Goal: Information Seeking & Learning: Compare options

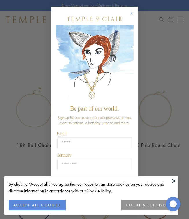
click at [131, 50] on img "POPUP Form" at bounding box center [94, 63] width 78 height 77
click at [130, 12] on circle "Close dialog" at bounding box center [130, 13] width 7 height 7
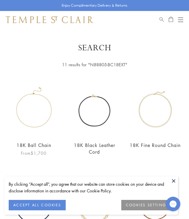
click at [27, 111] on img at bounding box center [34, 109] width 54 height 54
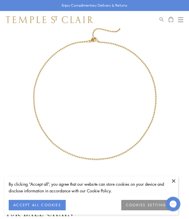
scroll to position [29, 0]
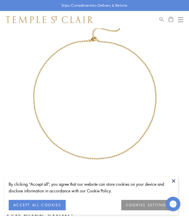
click at [174, 180] on button at bounding box center [173, 180] width 9 height 9
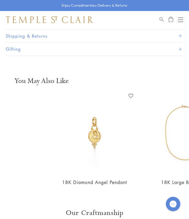
scroll to position [388, 0]
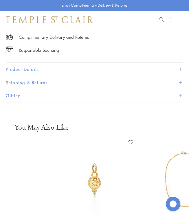
scroll to position [326, 0]
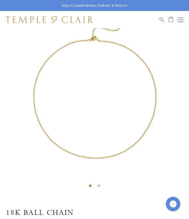
scroll to position [28, 0]
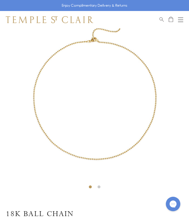
click at [88, 98] on img at bounding box center [94, 95] width 189 height 191
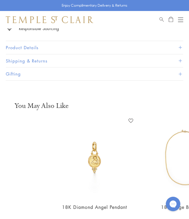
scroll to position [451, 0]
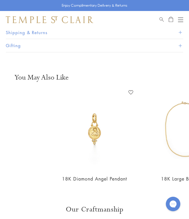
copy div "The elegant and versatile 18K Ball Chain is the perfect home for angels, amulet…"
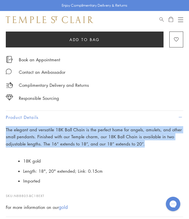
scroll to position [260, 0]
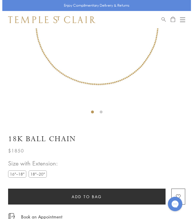
scroll to position [101, 0]
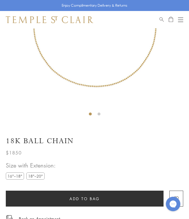
click at [159, 21] on link "Search" at bounding box center [161, 19] width 4 height 7
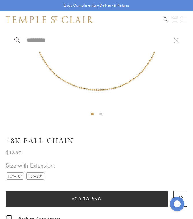
paste input "**********"
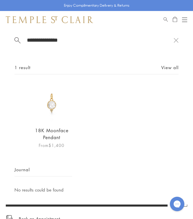
type input "**********"
click at [53, 108] on img at bounding box center [52, 103] width 38 height 38
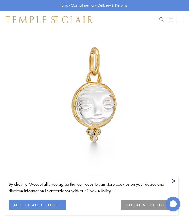
click at [52, 202] on button "ACCEPT ALL COOKIES" at bounding box center [37, 205] width 57 height 10
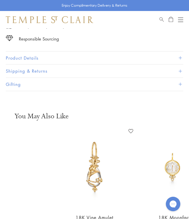
scroll to position [315, 0]
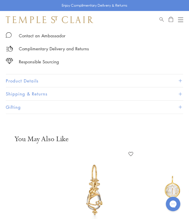
scroll to position [293, 0]
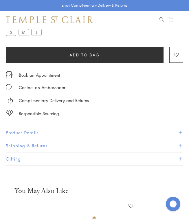
scroll to position [279, 0]
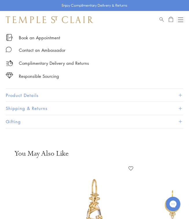
drag, startPoint x: 23, startPoint y: 150, endPoint x: 158, endPoint y: 144, distance: 135.0
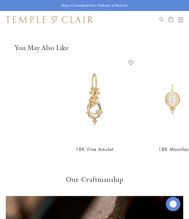
scroll to position [385, 0]
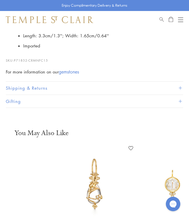
scroll to position [413, 0]
copy div "A smiling moonface is perfect for those who love the night sky. Featuring finel…"
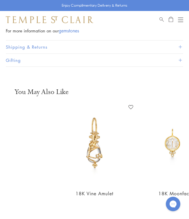
scroll to position [466, 0]
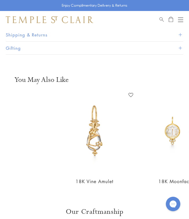
click at [161, 19] on span "Search" at bounding box center [161, 18] width 4 height 5
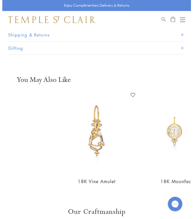
scroll to position [474, 0]
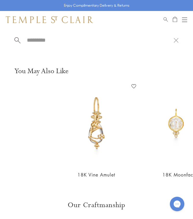
paste input "**********"
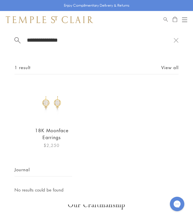
type input "**********"
click at [53, 107] on img at bounding box center [52, 103] width 38 height 38
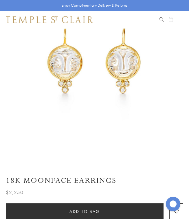
scroll to position [61, 0]
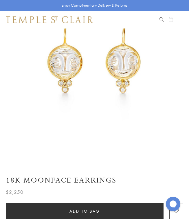
click at [40, 180] on h1 "18K Moonface Earrings" at bounding box center [94, 180] width 177 height 10
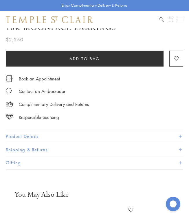
scroll to position [213, 0]
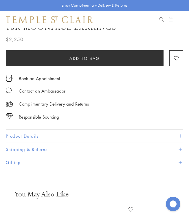
click at [39, 132] on button "Product Details" at bounding box center [94, 135] width 177 height 13
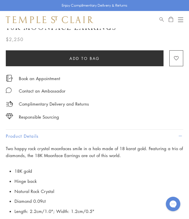
scroll to position [252, 0]
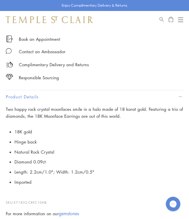
click at [31, 105] on p "Two happy rock crystal moonfaces smile in a halo made of 18 karat gold. Featuri…" at bounding box center [94, 112] width 177 height 14
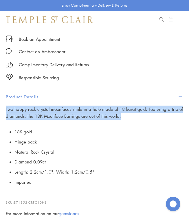
click at [31, 105] on p "Two happy rock crystal moonfaces smile in a halo made of 18 karat gold. Featuri…" at bounding box center [94, 112] width 177 height 14
copy div "Two happy rock crystal moonfaces smile in a halo made of 18 karat gold. Featuri…"
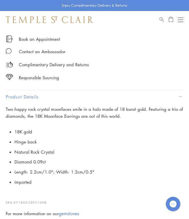
click at [159, 17] on div "Shop Shop Categories Amulets Pendants & Charms Lockets Chains & Leather Cords E…" at bounding box center [94, 19] width 189 height 17
click at [163, 21] on span "Search" at bounding box center [161, 18] width 4 height 5
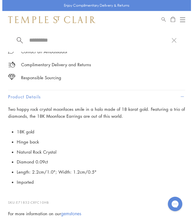
scroll to position [257, 0]
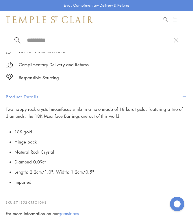
paste input "**********"
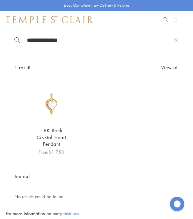
type input "**********"
click at [55, 104] on img at bounding box center [52, 103] width 38 height 38
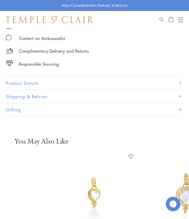
scroll to position [300, 0]
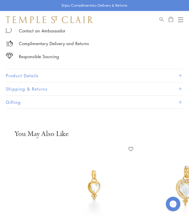
scroll to position [309, 0]
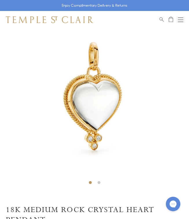
scroll to position [28, 0]
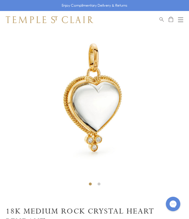
click at [80, 117] on img at bounding box center [94, 94] width 189 height 189
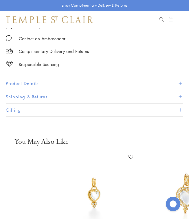
scroll to position [301, 0]
drag, startPoint x: 57, startPoint y: 142, endPoint x: 27, endPoint y: 128, distance: 33.5
copy h1 "Medium Rock Crystal Heart Pendant"
drag, startPoint x: 47, startPoint y: 138, endPoint x: -3, endPoint y: 124, distance: 52.9
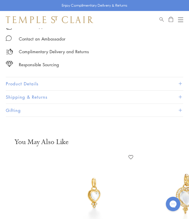
copy h1 "18K Medium Rock Crystal Heart Pendant"
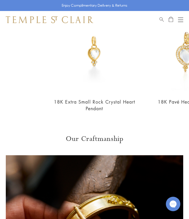
scroll to position [442, 0]
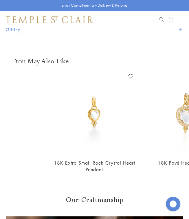
scroll to position [508, 0]
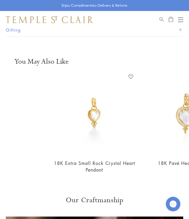
copy div "The 18K Rock Crystal Heart Pendant is our interpretation of the ancient symbol …"
click at [159, 22] on div "Shop Shop Categories Amulets Pendants & Charms Lockets Chains & Leather Cords E…" at bounding box center [94, 19] width 189 height 17
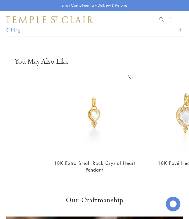
click at [161, 19] on span "Search" at bounding box center [161, 18] width 4 height 5
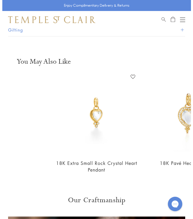
scroll to position [517, 0]
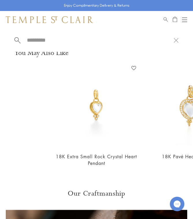
paste input "**********"
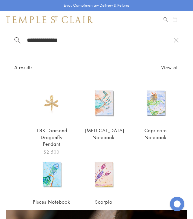
type input "**********"
click at [53, 106] on img at bounding box center [52, 103] width 38 height 38
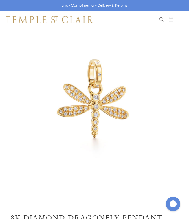
scroll to position [23, 0]
click at [97, 83] on img at bounding box center [94, 99] width 189 height 189
click at [82, 103] on img at bounding box center [94, 99] width 189 height 189
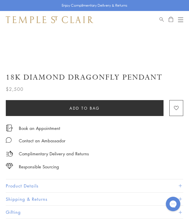
scroll to position [0, 0]
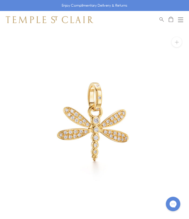
click at [82, 103] on img at bounding box center [94, 122] width 189 height 189
click at [81, 115] on img at bounding box center [94, 122] width 189 height 189
click at [109, 109] on img at bounding box center [94, 122] width 189 height 189
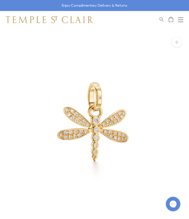
click at [109, 109] on img at bounding box center [94, 122] width 189 height 189
click at [90, 107] on img at bounding box center [94, 122] width 189 height 189
drag, startPoint x: 90, startPoint y: 107, endPoint x: 77, endPoint y: 81, distance: 29.8
click at [77, 81] on img at bounding box center [94, 122] width 189 height 189
click at [102, 124] on img at bounding box center [94, 122] width 189 height 189
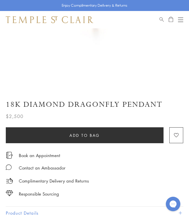
scroll to position [143, 0]
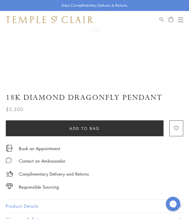
click at [8, 93] on h1 "18K Diamond Dragonfly Pendant" at bounding box center [94, 97] width 177 height 10
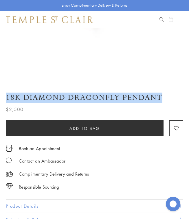
click at [8, 93] on h1 "18K Diamond Dragonfly Pendant" at bounding box center [94, 97] width 177 height 10
click at [116, 103] on div "$2,500" at bounding box center [94, 108] width 177 height 10
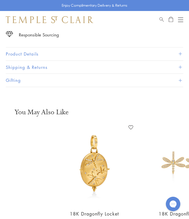
scroll to position [295, 0]
click at [44, 48] on button "Product Details" at bounding box center [94, 53] width 177 height 13
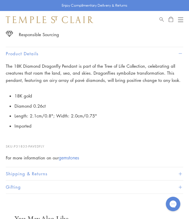
click at [35, 77] on p "The 18K Diamond Dragonfly Pendant is part of the Tree of Life Collection, celeb…" at bounding box center [94, 72] width 177 height 21
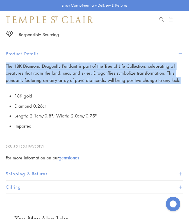
click at [35, 77] on p "The 18K Diamond Dragonfly Pendant is part of the Tree of Life Collection, celeb…" at bounding box center [94, 72] width 177 height 21
copy div "The 18K Diamond Dragonfly Pendant is part of the Tree of Life Collection, celeb…"
click at [161, 20] on span "Search" at bounding box center [161, 18] width 4 height 5
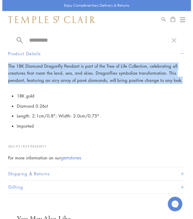
scroll to position [300, 0]
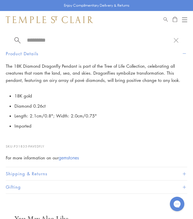
paste input "*********"
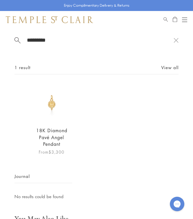
type input "*********"
click at [44, 105] on img at bounding box center [52, 103] width 38 height 38
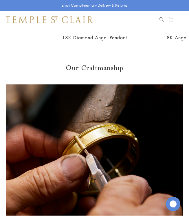
scroll to position [535, 0]
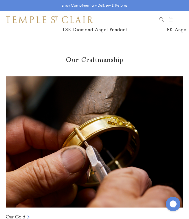
drag, startPoint x: 50, startPoint y: 92, endPoint x: -2, endPoint y: 85, distance: 52.1
click at [0, 85] on html "Skip to content Shop Categories Amulets Pendants & Charms Lockets Chains & Leat…" at bounding box center [94, 31] width 189 height 1132
copy h1 "18K Small Diamond Pavé Angel Pendant"
drag, startPoint x: 48, startPoint y: 95, endPoint x: -5, endPoint y: 79, distance: 55.7
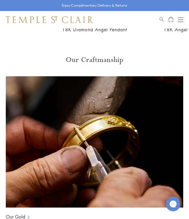
click at [0, 79] on html "Skip to content Shop Categories Amulets Pendants & Charms Lockets Chains & Leat…" at bounding box center [94, 31] width 189 height 1132
copy h1 "18K Small Diamond Pavé Angel Pendant"
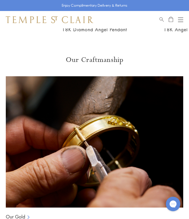
copy div "18K Small Diamond Pavé Angel Pendant"
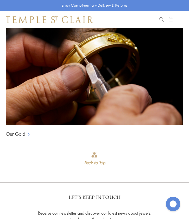
scroll to position [618, 0]
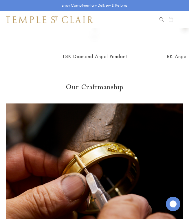
scroll to position [672, 0]
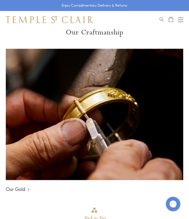
copy div "Everyone needs a guardian angel. Modeled after the cherubs in The Sistine Madon…"
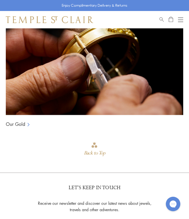
scroll to position [737, 0]
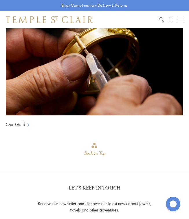
click at [161, 18] on span "Search" at bounding box center [161, 18] width 4 height 5
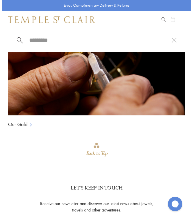
scroll to position [750, 0]
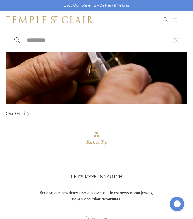
paste input "**********"
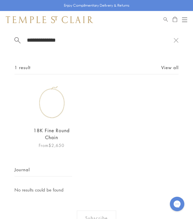
type input "**********"
click at [51, 116] on img at bounding box center [52, 103] width 38 height 38
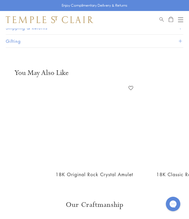
scroll to position [377, 0]
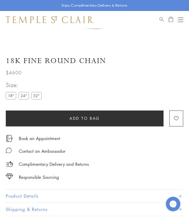
scroll to position [179, 0]
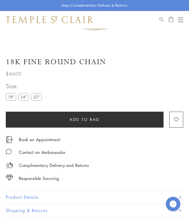
click at [25, 96] on label "24"" at bounding box center [23, 96] width 10 height 7
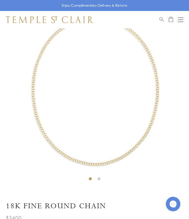
scroll to position [28, 0]
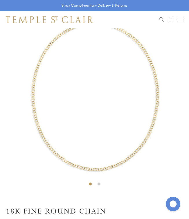
click at [64, 104] on img at bounding box center [94, 94] width 189 height 189
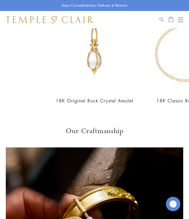
scroll to position [444, 0]
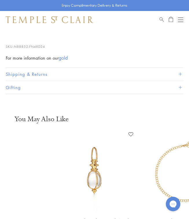
copy div "The 18K Fine Round Chain is composed of delicate, circular links fashioned from…"
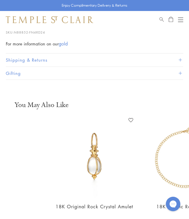
scroll to position [459, 0]
click at [160, 20] on span "Search" at bounding box center [161, 18] width 4 height 5
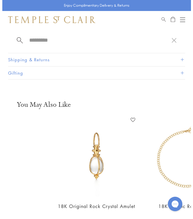
scroll to position [468, 0]
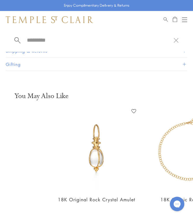
paste input "**********"
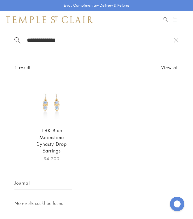
type input "**********"
click at [42, 103] on img at bounding box center [52, 103] width 38 height 38
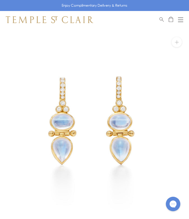
click at [64, 118] on img at bounding box center [94, 122] width 189 height 189
click at [98, 118] on img at bounding box center [94, 122] width 189 height 189
drag, startPoint x: 98, startPoint y: 118, endPoint x: 55, endPoint y: 121, distance: 43.1
click at [55, 121] on img at bounding box center [94, 122] width 189 height 189
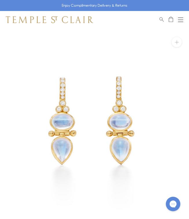
click at [55, 121] on img at bounding box center [94, 122] width 189 height 189
click at [177, 39] on button at bounding box center [176, 42] width 10 height 10
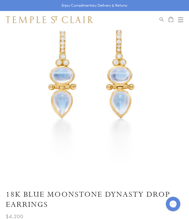
scroll to position [45, 0]
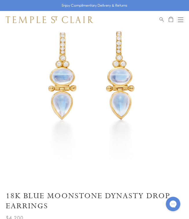
click at [115, 75] on img at bounding box center [94, 77] width 189 height 189
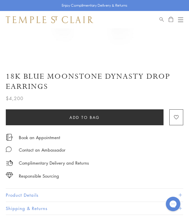
scroll to position [165, 0]
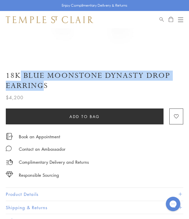
drag, startPoint x: 45, startPoint y: 85, endPoint x: 19, endPoint y: 76, distance: 27.8
click at [19, 76] on h1 "18K Blue Moonstone Dynasty Drop Earrings" at bounding box center [94, 80] width 177 height 20
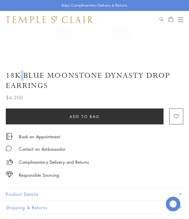
click at [19, 76] on h1 "18K Blue Moonstone Dynasty Drop Earrings" at bounding box center [94, 80] width 177 height 20
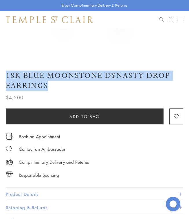
click at [19, 76] on h1 "18K Blue Moonstone Dynasty Drop Earrings" at bounding box center [94, 80] width 177 height 20
copy div "18K Blue Moonstone Dynasty Drop Earrings"
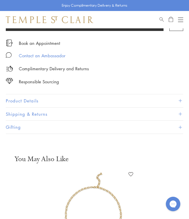
scroll to position [264, 0]
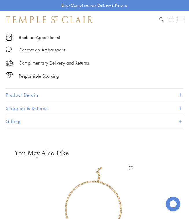
click at [40, 95] on button "Product Details" at bounding box center [94, 94] width 177 height 13
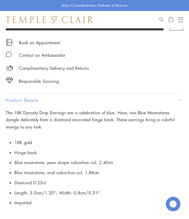
scroll to position [259, 0]
click at [15, 119] on p "The 18K Dynasty Drop Earrings are a celebration of blue. Here, two Blue Moonsto…" at bounding box center [94, 119] width 177 height 21
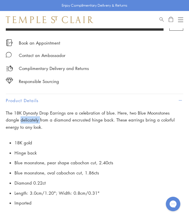
click at [15, 119] on p "The 18K Dynasty Drop Earrings are a celebration of blue. Here, two Blue Moonsto…" at bounding box center [94, 119] width 177 height 21
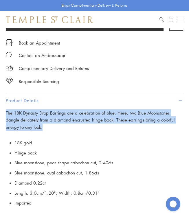
click at [15, 119] on p "The 18K Dynasty Drop Earrings are a celebration of blue. Here, two Blue Moonsto…" at bounding box center [94, 119] width 177 height 21
copy div "The 18K Dynasty Drop Earrings are a celebration of blue. Here, two Blue Moonsto…"
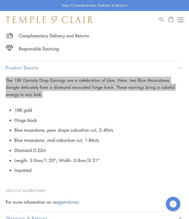
scroll to position [292, 0]
